Goal: Task Accomplishment & Management: Use online tool/utility

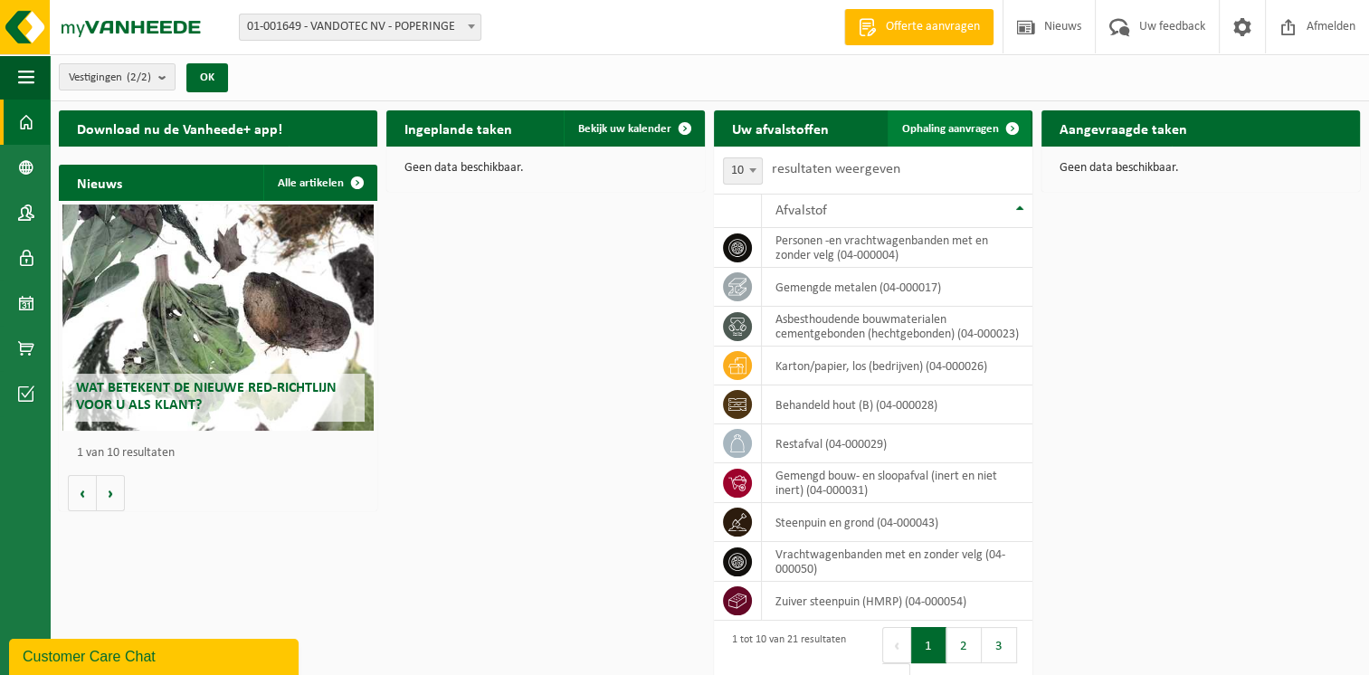
click at [948, 125] on span "Ophaling aanvragen" at bounding box center [950, 129] width 97 height 12
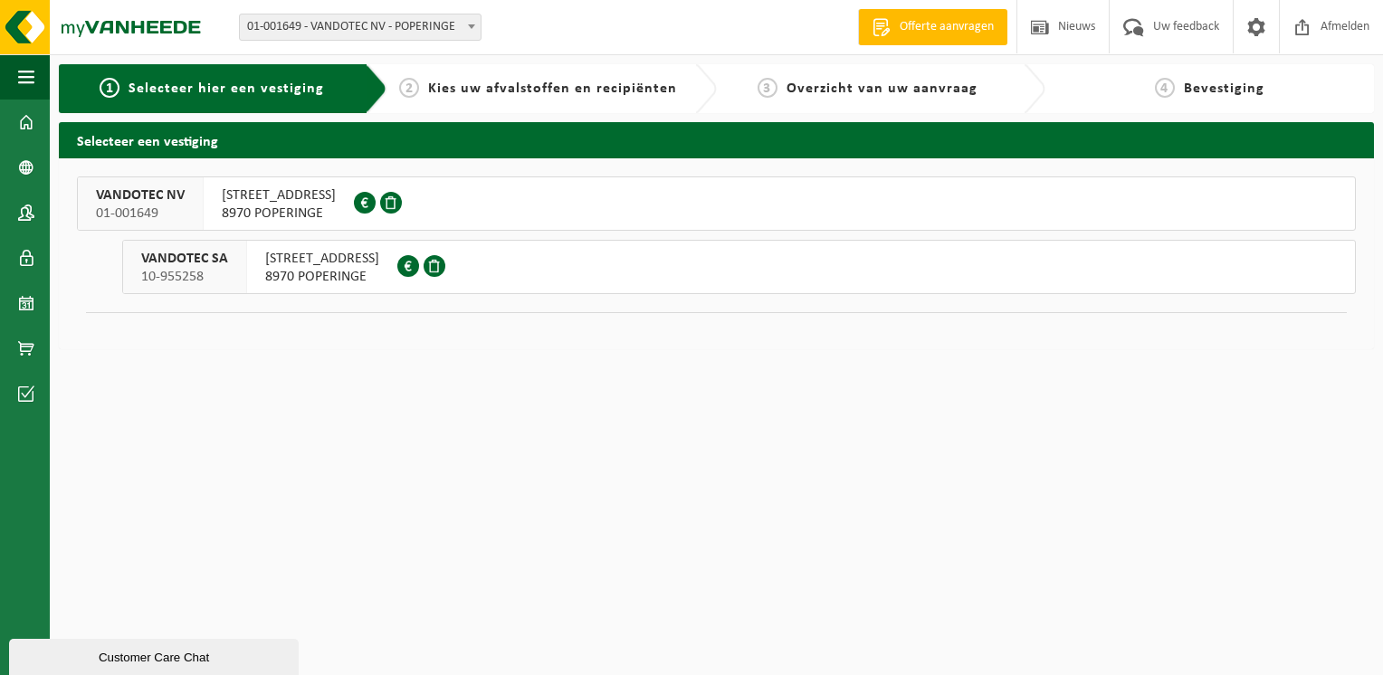
click at [159, 199] on span "VANDOTEC NV" at bounding box center [140, 195] width 89 height 18
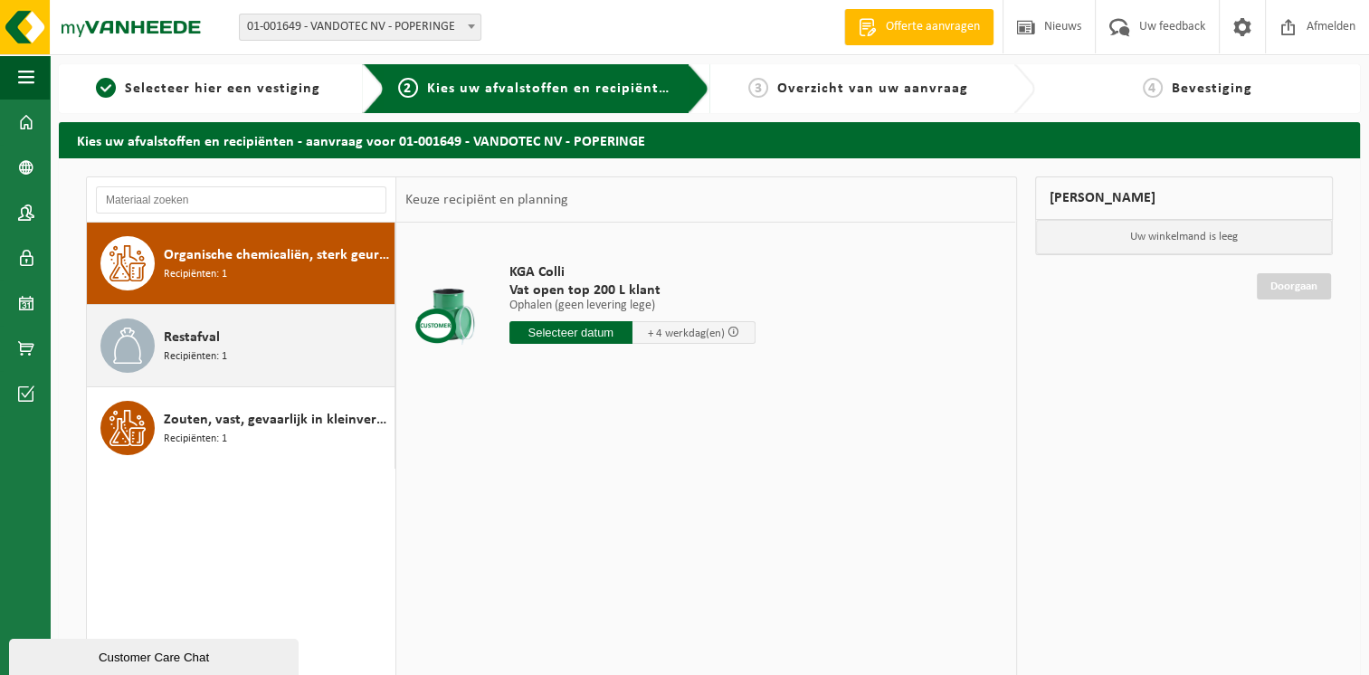
click at [170, 348] on span "Recipiënten: 1" at bounding box center [195, 356] width 63 height 17
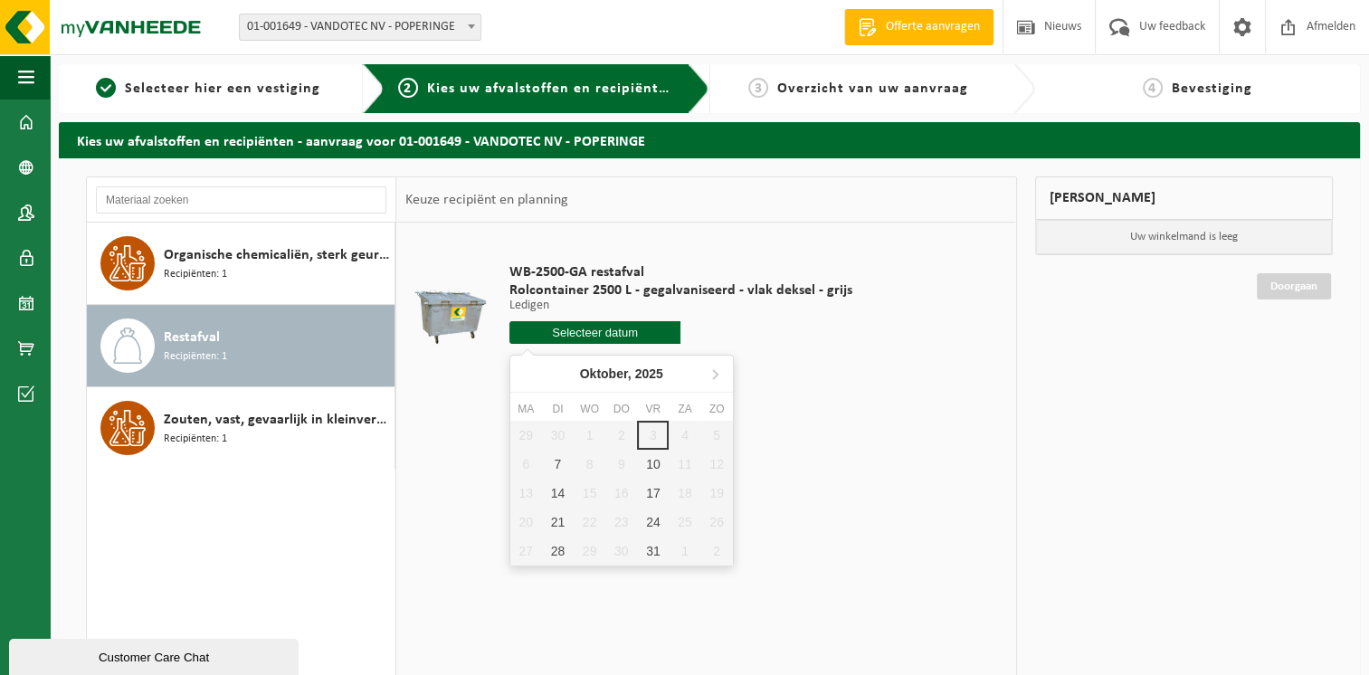
click at [597, 332] on input "text" at bounding box center [595, 332] width 172 height 23
click at [557, 461] on div "7" at bounding box center [558, 464] width 32 height 29
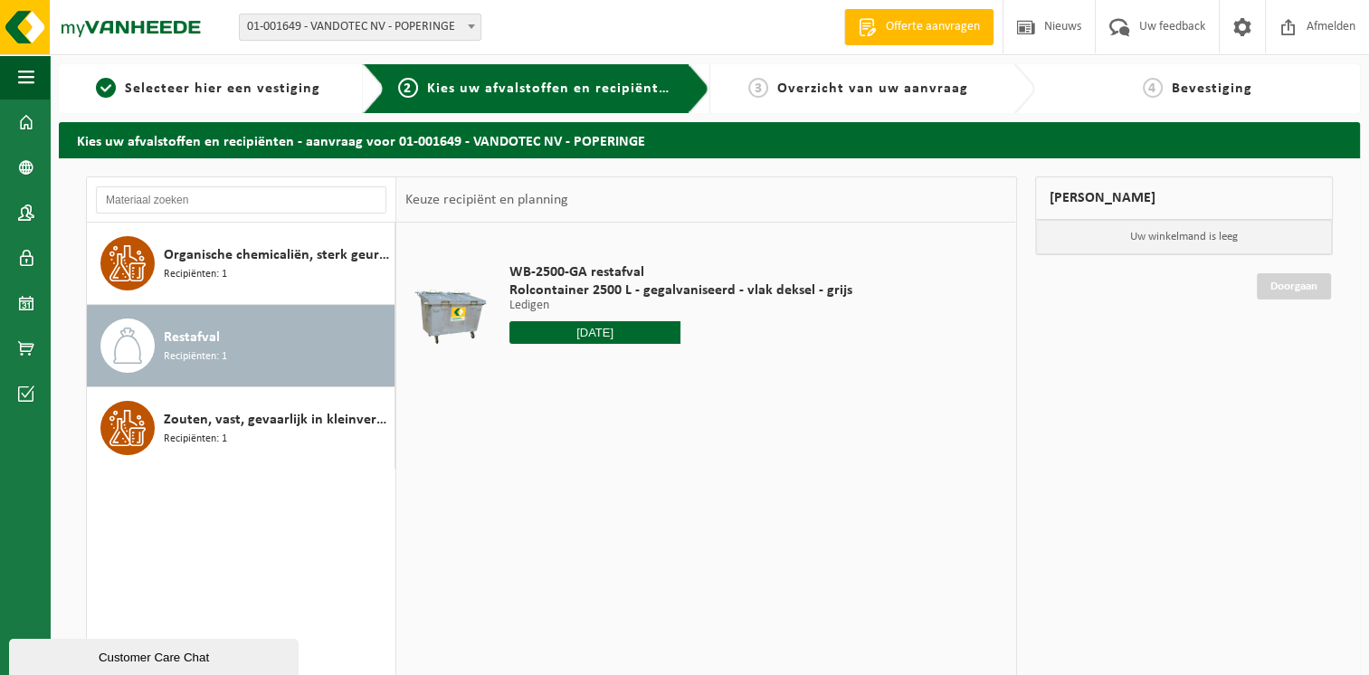
type input "Van 2025-10-07"
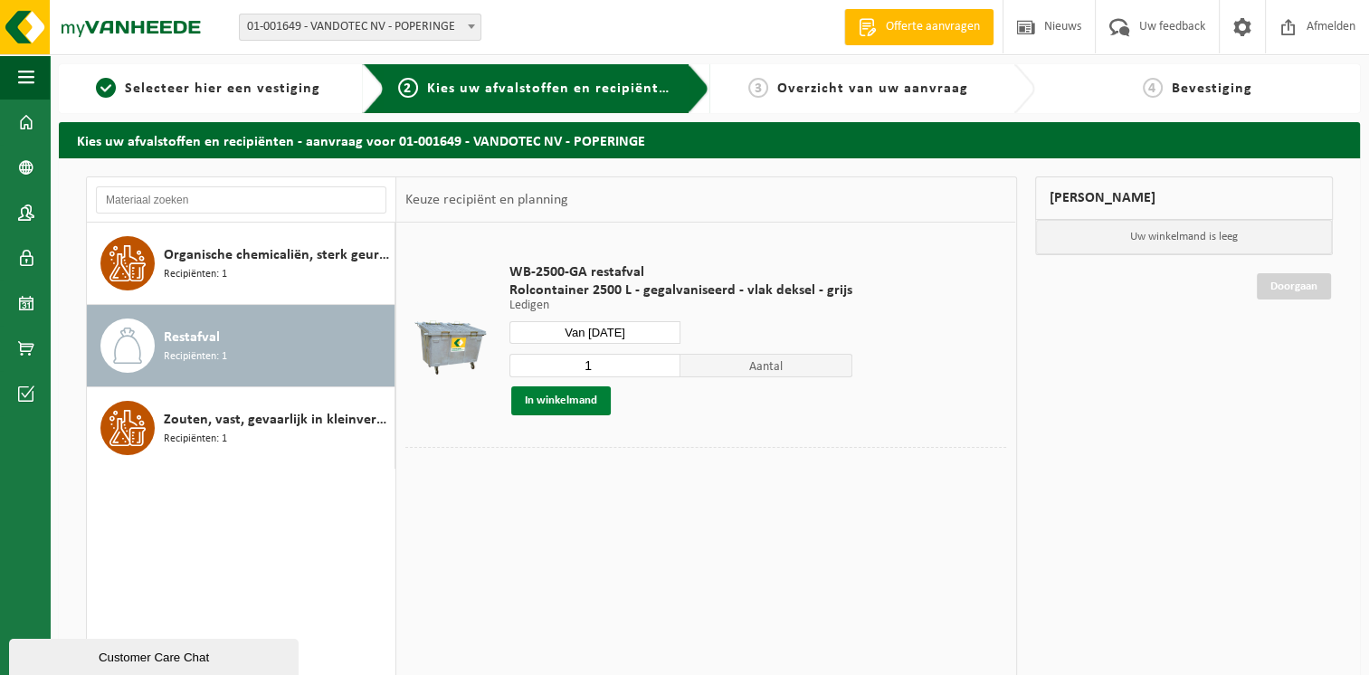
click at [554, 397] on button "In winkelmand" at bounding box center [561, 400] width 100 height 29
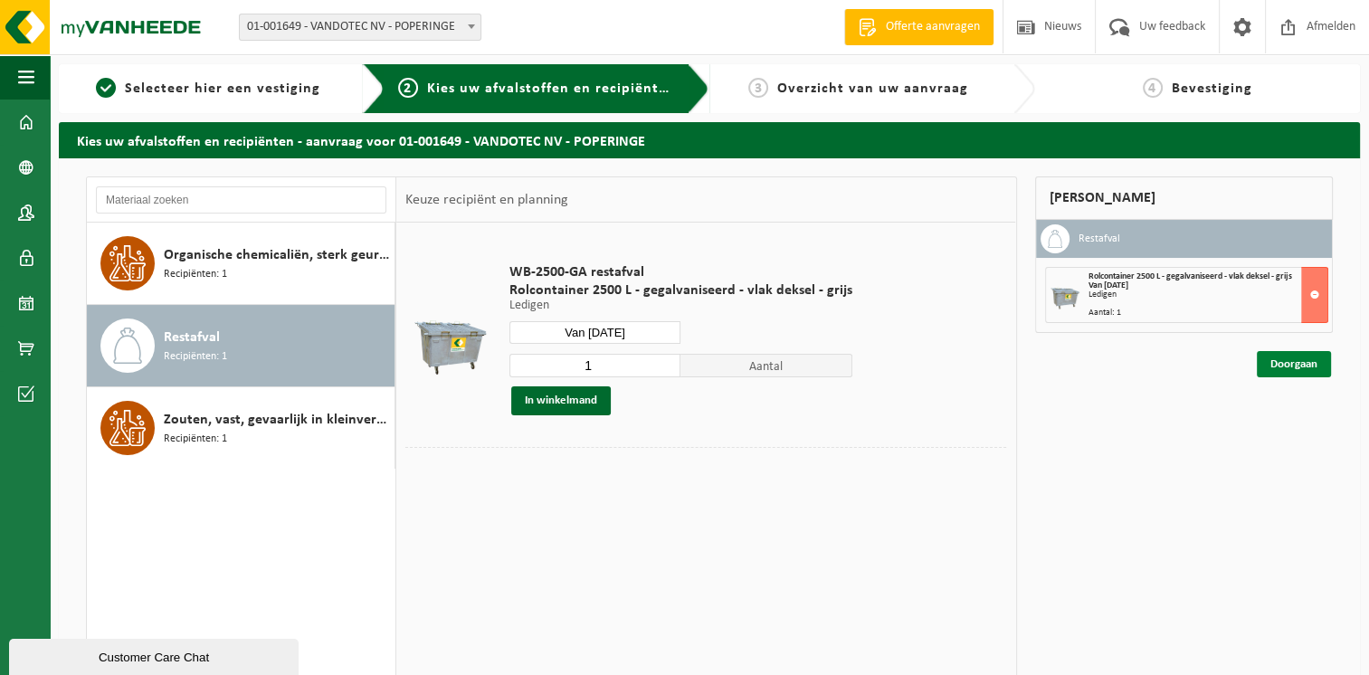
click at [1286, 360] on link "Doorgaan" at bounding box center [1294, 364] width 74 height 26
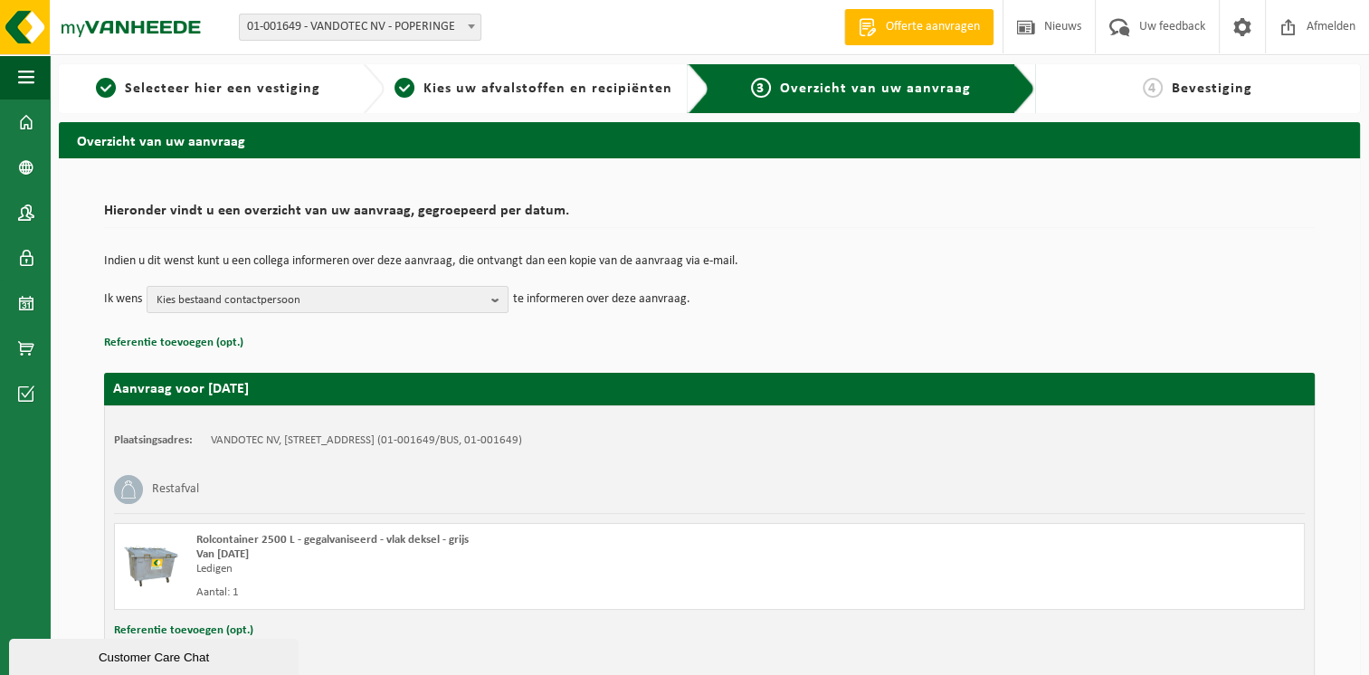
scroll to position [100, 0]
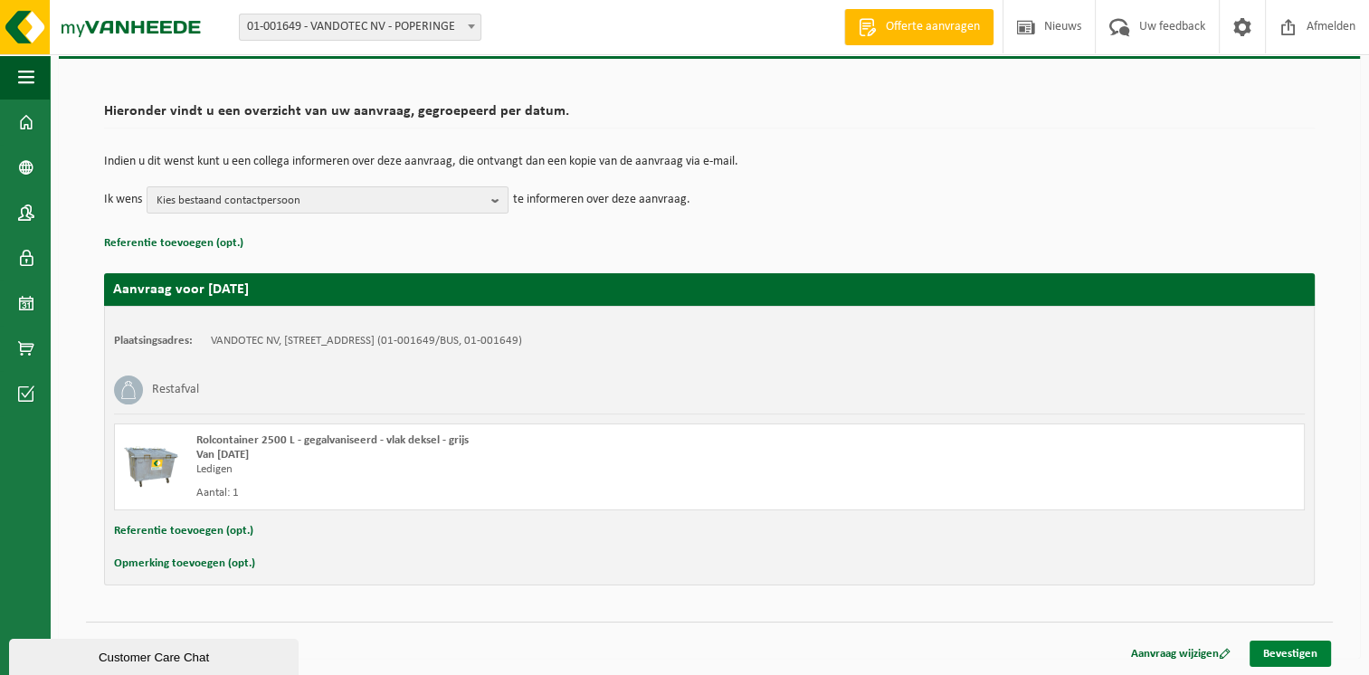
click at [1302, 650] on link "Bevestigen" at bounding box center [1290, 654] width 81 height 26
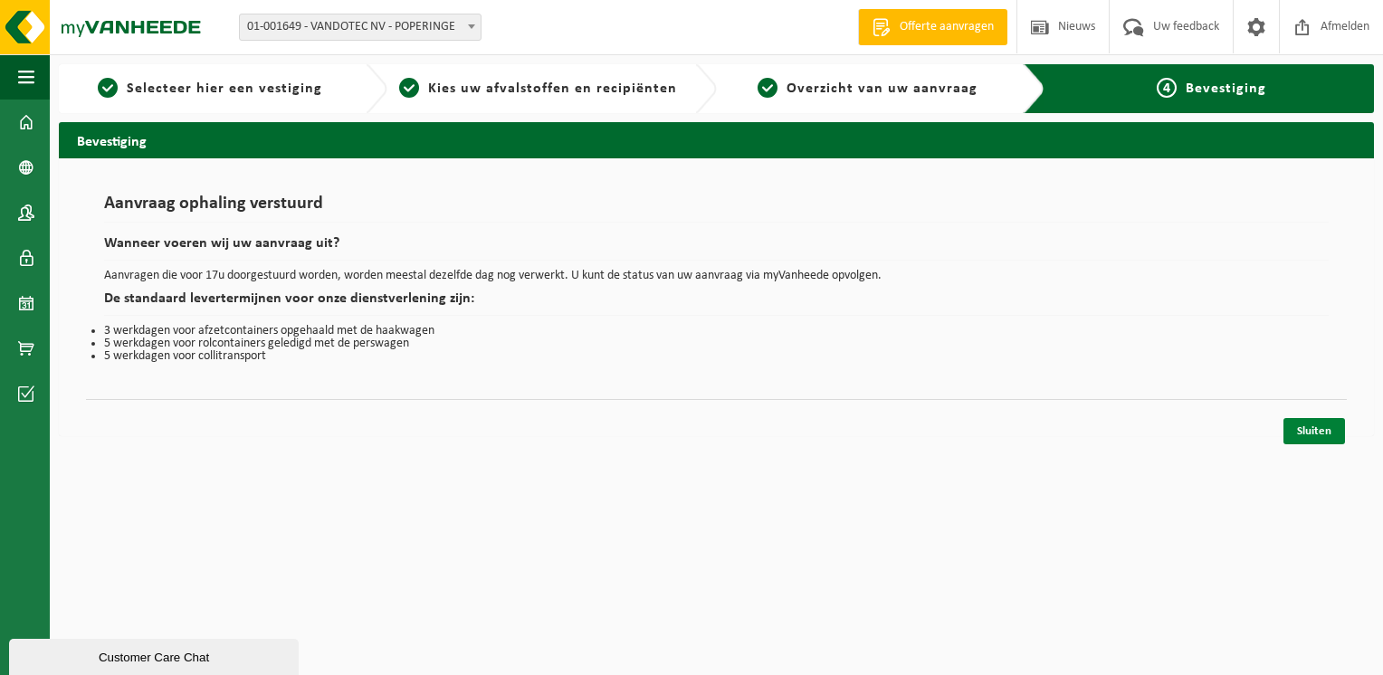
click at [1307, 424] on link "Sluiten" at bounding box center [1314, 431] width 62 height 26
